Goal: Task Accomplishment & Management: Complete application form

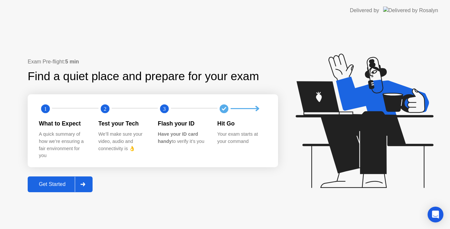
click at [60, 185] on div "Get Started" at bounding box center [52, 185] width 45 height 6
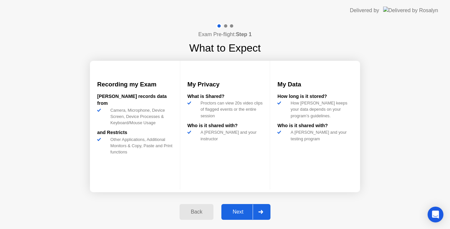
click at [243, 212] on div "Next" at bounding box center [237, 212] width 29 height 6
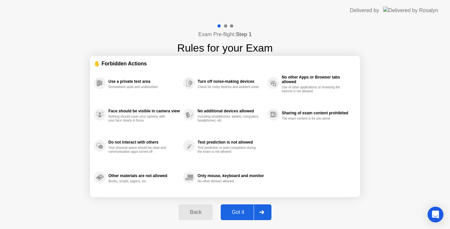
click at [243, 212] on div "Got it" at bounding box center [238, 213] width 31 height 6
select select "**********"
select select "*******"
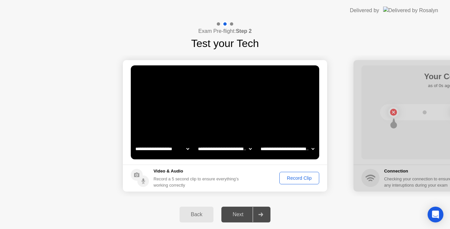
click at [296, 180] on div "Record Clip" at bounding box center [298, 178] width 35 height 5
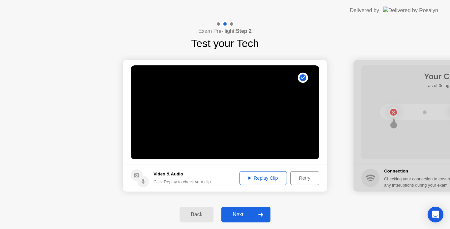
click at [259, 179] on div "Replay Clip" at bounding box center [263, 178] width 43 height 5
click at [253, 179] on div "Replay Clip" at bounding box center [263, 178] width 43 height 5
click at [261, 176] on div "Replay Clip" at bounding box center [263, 178] width 43 height 5
click at [239, 212] on div "Next" at bounding box center [237, 215] width 29 height 6
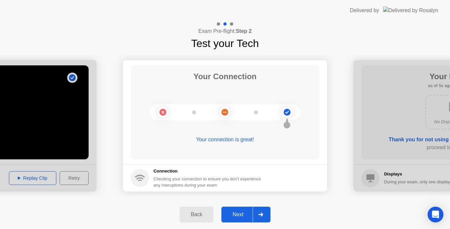
click at [239, 212] on div "Next" at bounding box center [237, 215] width 29 height 6
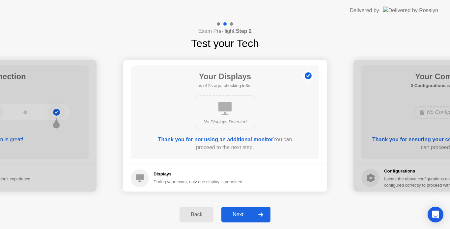
click at [239, 212] on div "Next" at bounding box center [237, 215] width 29 height 6
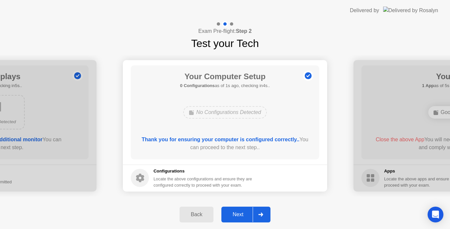
click at [239, 212] on div "Next" at bounding box center [237, 215] width 29 height 6
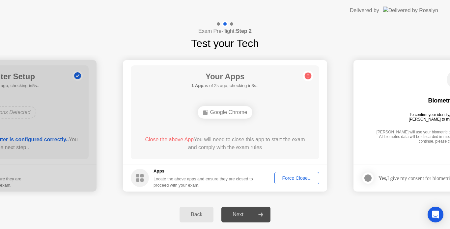
click at [286, 188] on footer "Apps Locate the above apps and ensure they are closed to proceed with your exam…" at bounding box center [225, 178] width 204 height 27
click at [294, 178] on div "Force Close..." at bounding box center [297, 178] width 40 height 5
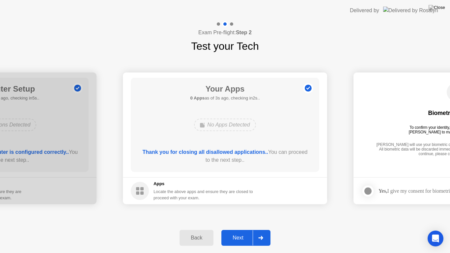
click at [240, 229] on div "Next" at bounding box center [237, 238] width 29 height 6
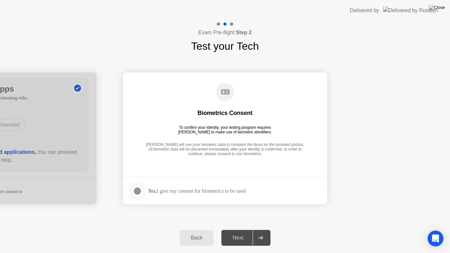
click at [139, 189] on div at bounding box center [137, 191] width 8 height 8
click at [239, 229] on div "Next" at bounding box center [237, 238] width 29 height 6
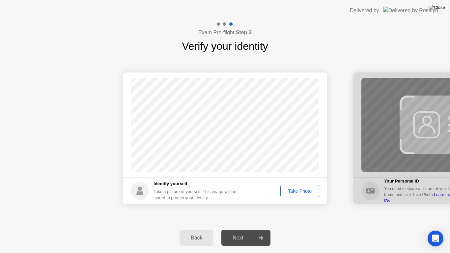
click at [300, 190] on div "Take Photo" at bounding box center [299, 190] width 34 height 5
click at [240, 229] on div "Next" at bounding box center [237, 238] width 29 height 6
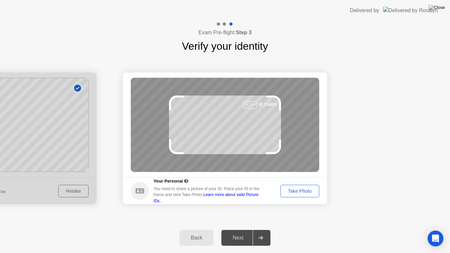
click at [306, 193] on div "Take Photo" at bounding box center [299, 190] width 34 height 5
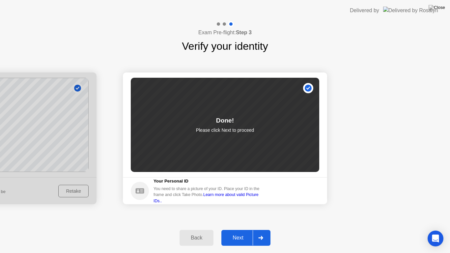
click at [239, 229] on div "Next" at bounding box center [237, 238] width 29 height 6
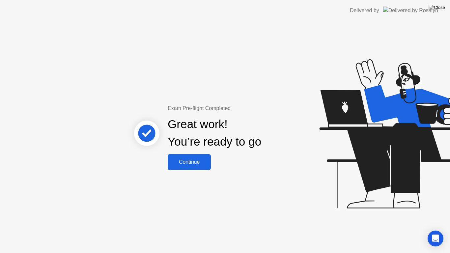
click at [193, 163] on div "Continue" at bounding box center [189, 162] width 39 height 6
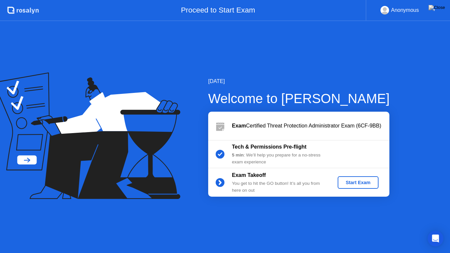
click at [345, 180] on div "Start Exam" at bounding box center [357, 182] width 35 height 5
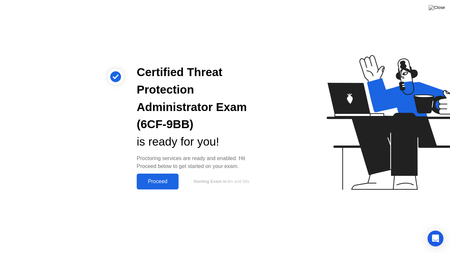
click at [152, 187] on button "Proceed" at bounding box center [158, 181] width 42 height 16
